Goal: Information Seeking & Learning: Learn about a topic

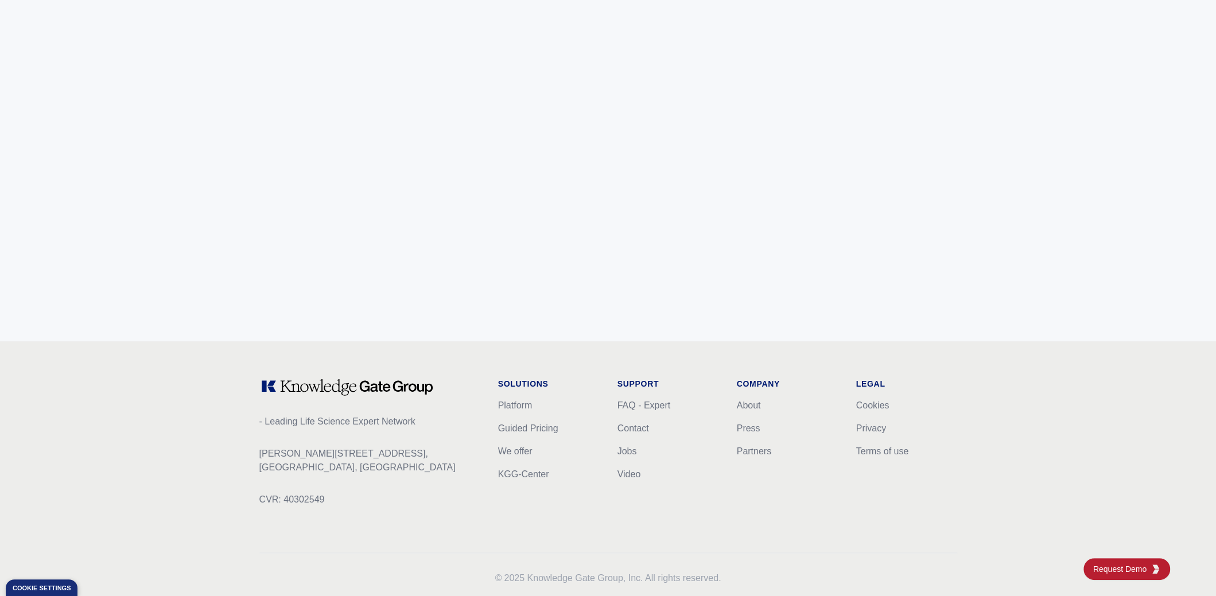
scroll to position [4465, 0]
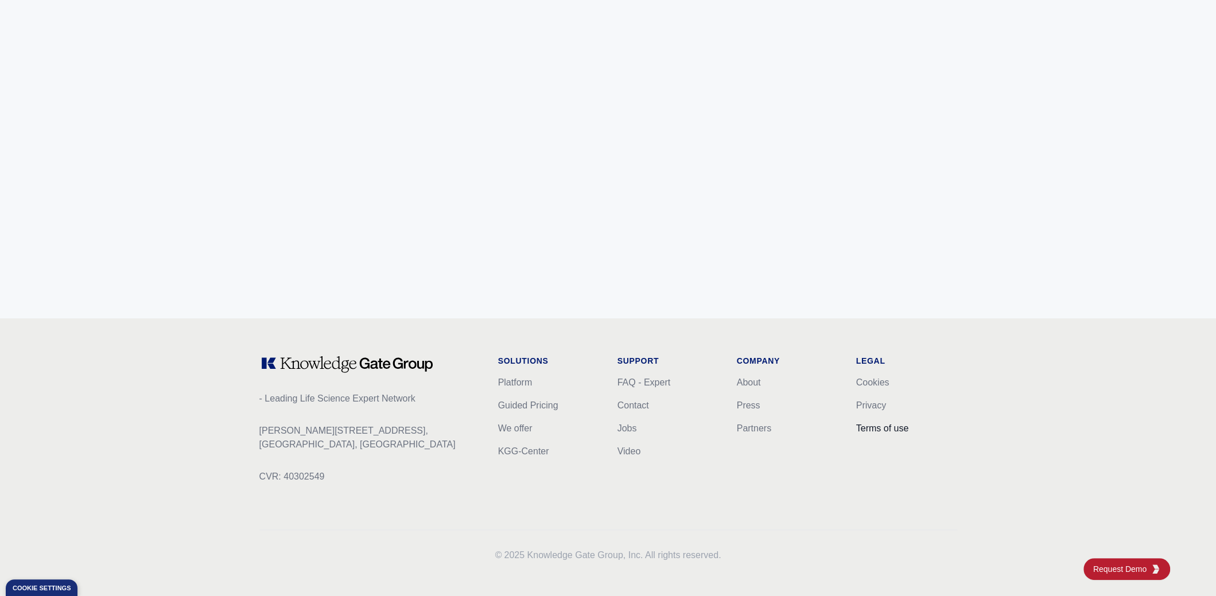
click at [870, 424] on link "Terms of use" at bounding box center [882, 429] width 53 height 10
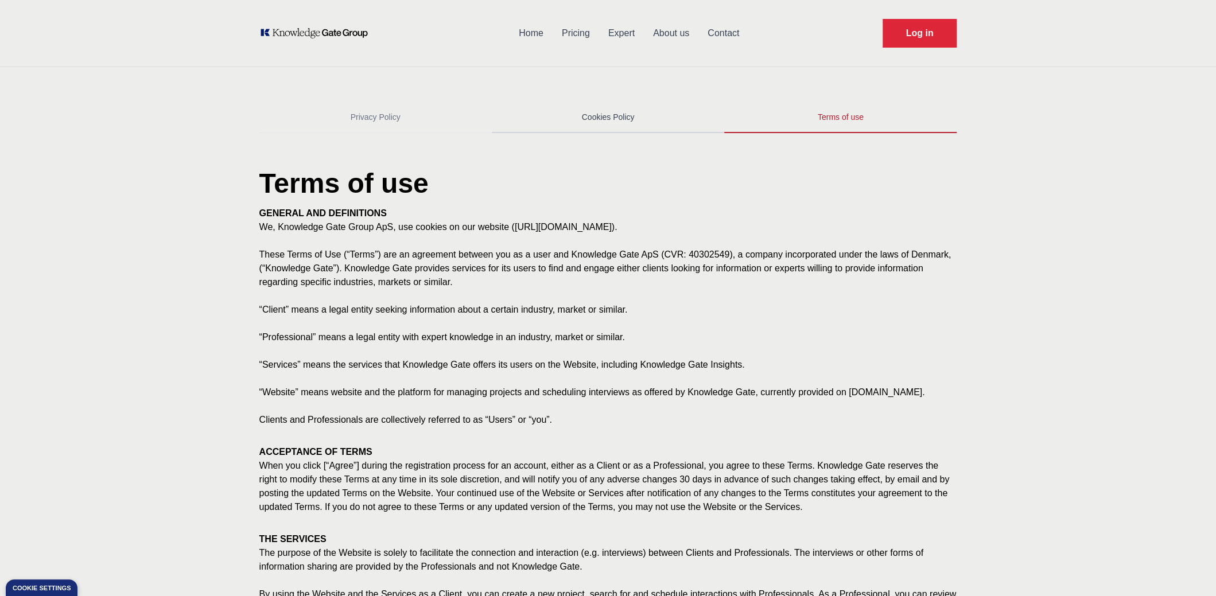
click at [598, 121] on link "Cookies Policy" at bounding box center [608, 117] width 232 height 31
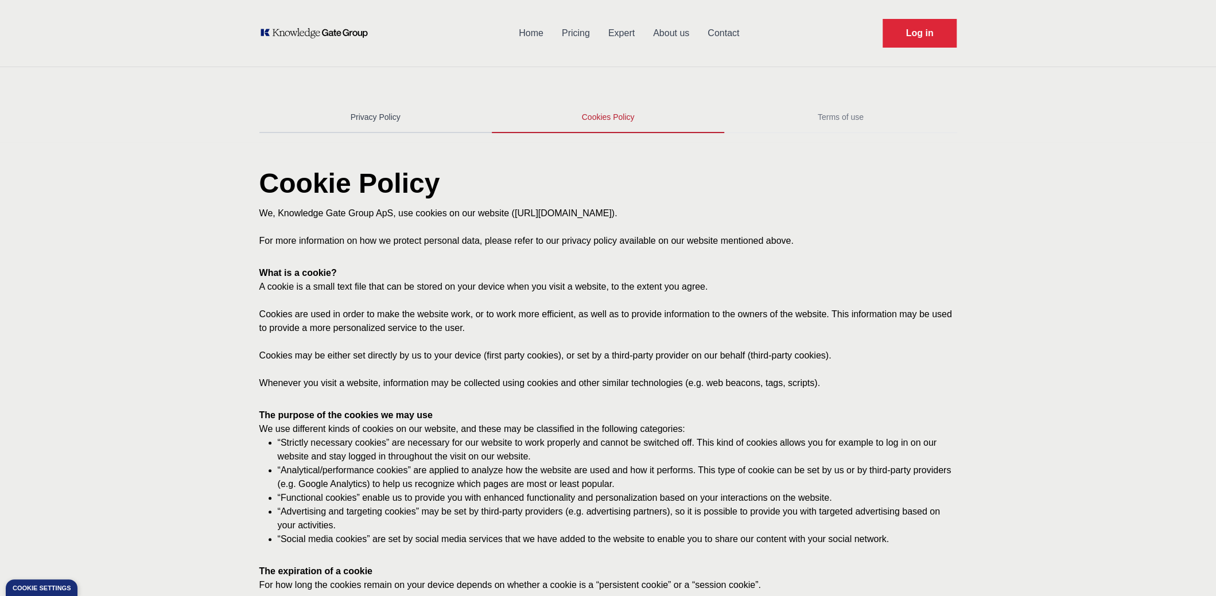
click at [334, 113] on link "Privacy Policy" at bounding box center [375, 117] width 232 height 31
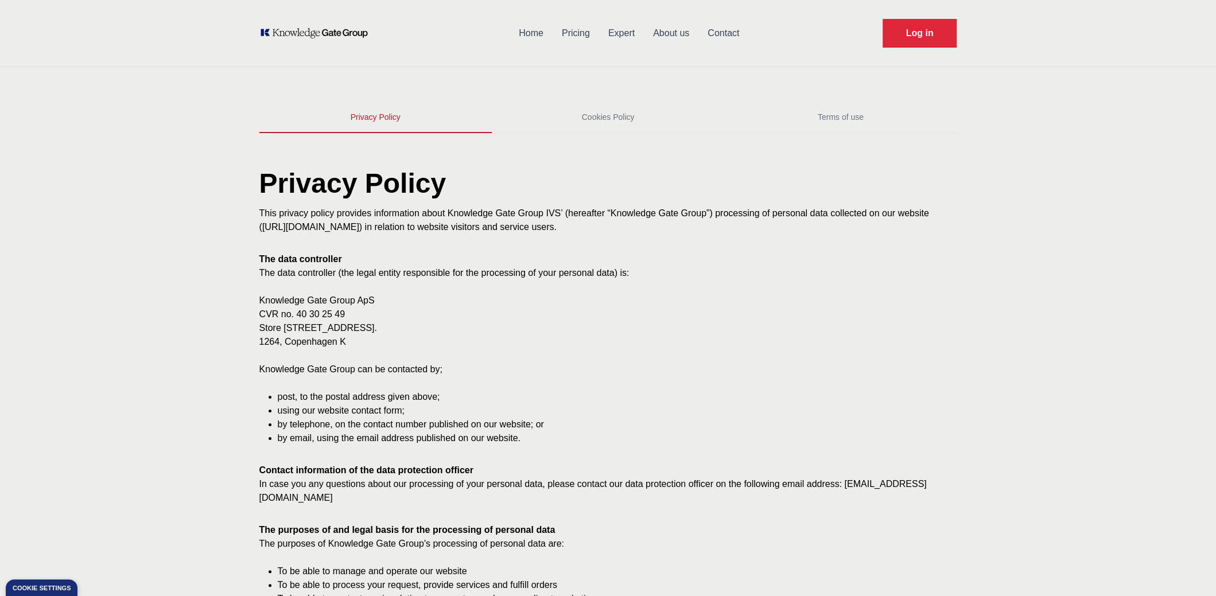
click at [682, 205] on h1 "Privacy Policy" at bounding box center [608, 188] width 698 height 37
